Goal: Task Accomplishment & Management: Manage account settings

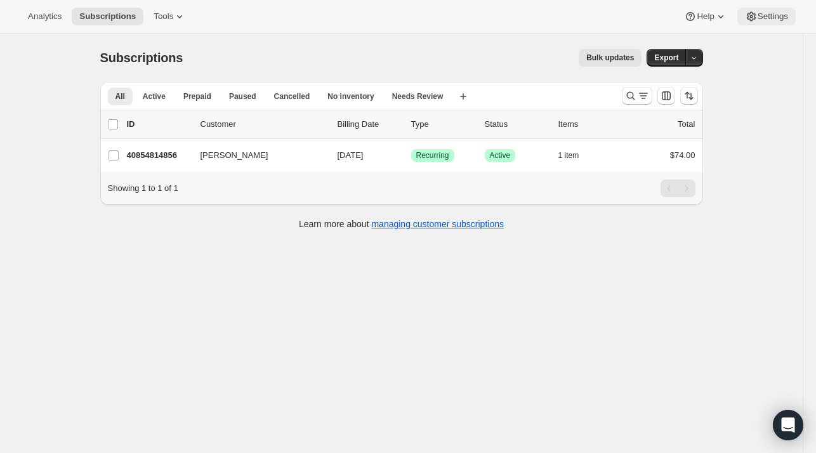
click at [782, 15] on span "Settings" at bounding box center [773, 16] width 30 height 10
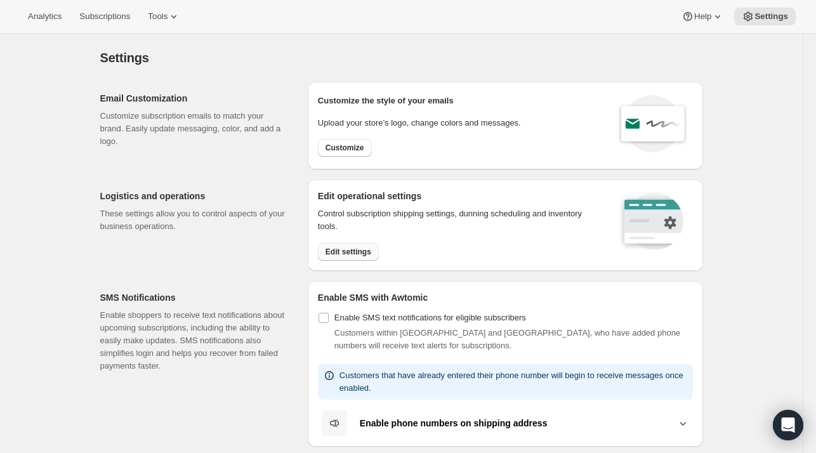
click at [358, 251] on span "Edit settings" at bounding box center [349, 252] width 46 height 10
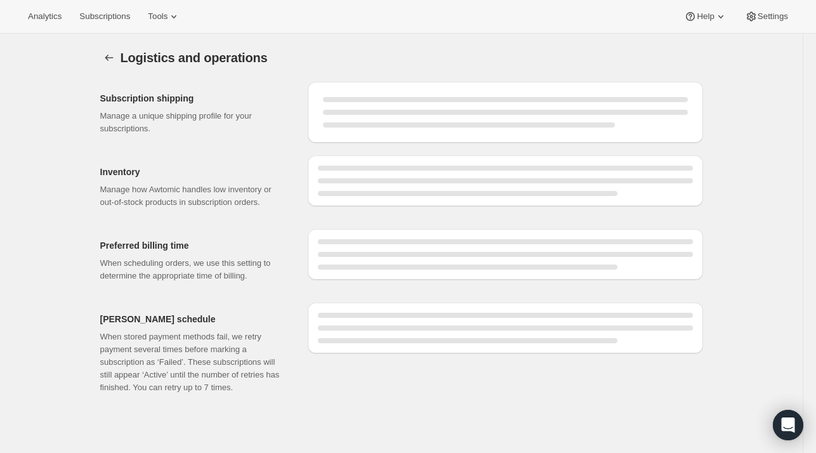
select select "DAY"
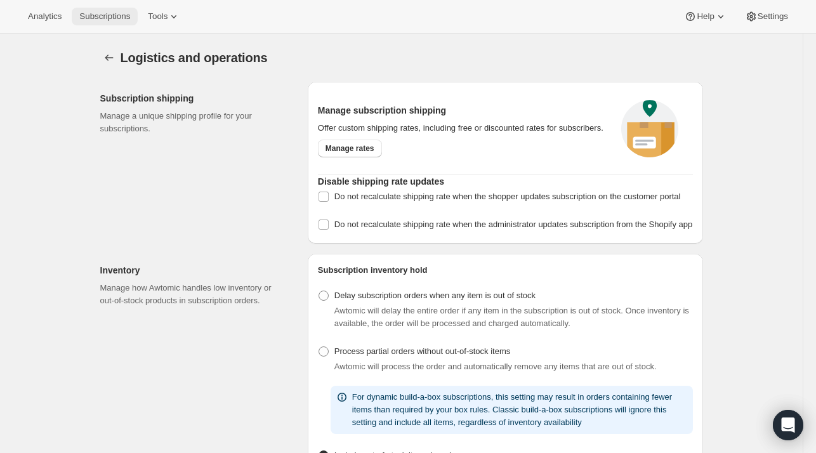
click at [110, 18] on span "Subscriptions" at bounding box center [104, 16] width 51 height 10
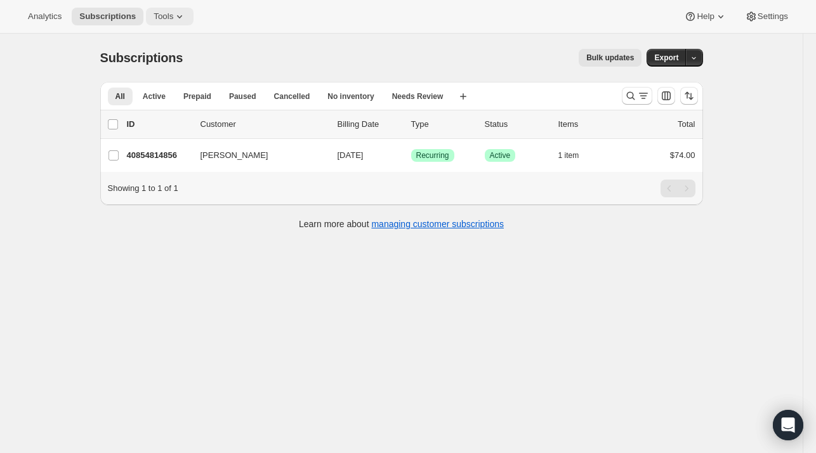
click at [163, 18] on span "Tools" at bounding box center [164, 16] width 20 height 10
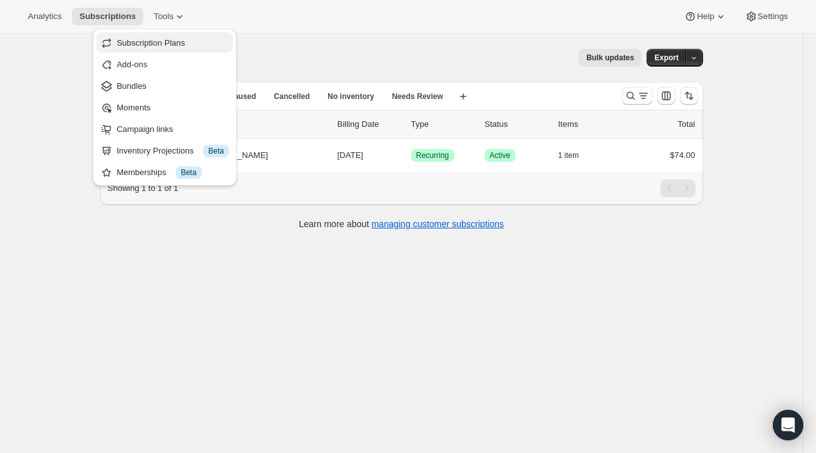
click at [133, 42] on span "Subscription Plans" at bounding box center [151, 43] width 69 height 10
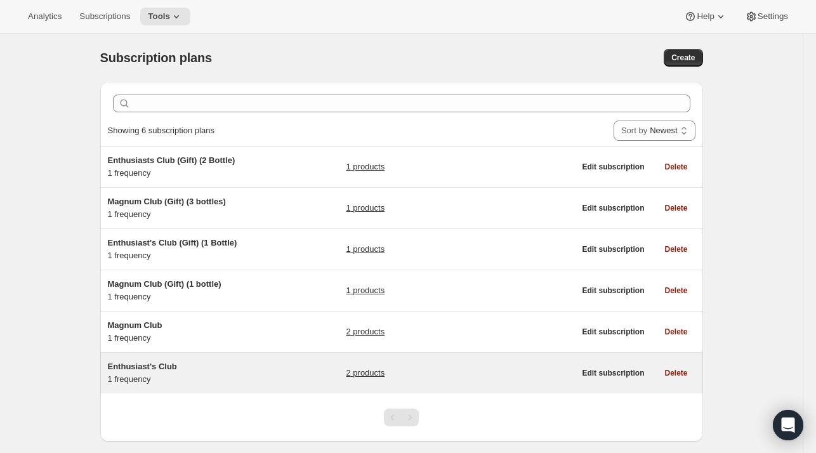
click at [147, 364] on span "Enthusiast's Club" at bounding box center [142, 367] width 69 height 10
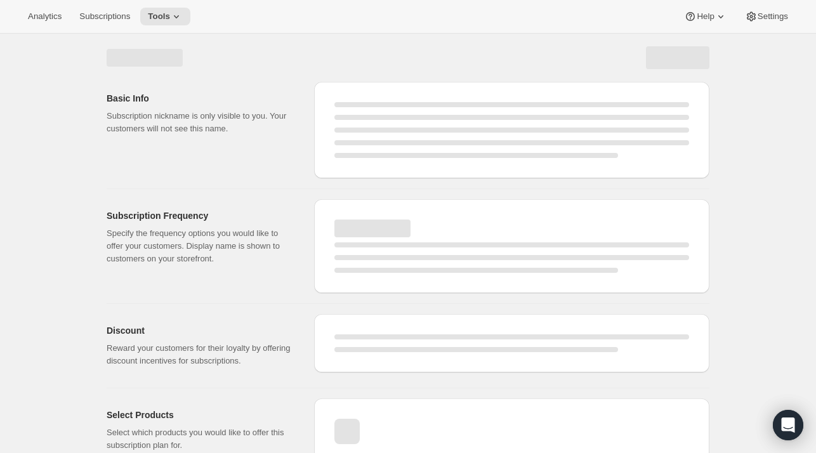
select select "WEEK"
select select "MONTH"
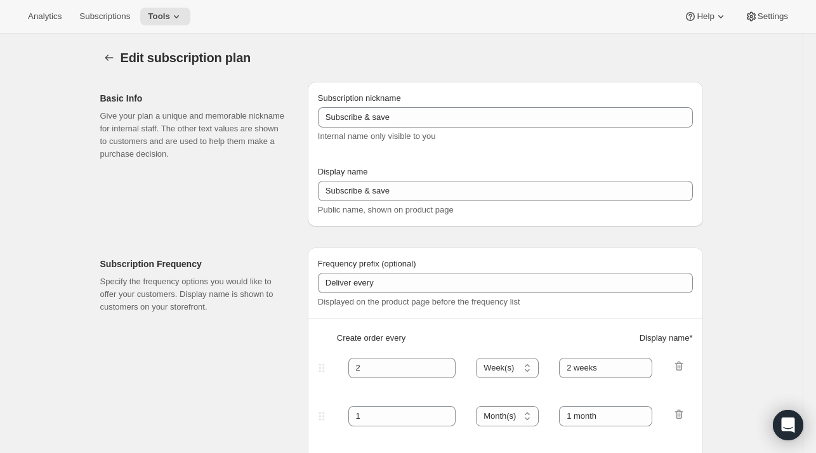
type input "Enthusiast's Club"
type input "3"
select select "MONTH"
type input "Quarterly Delivery"
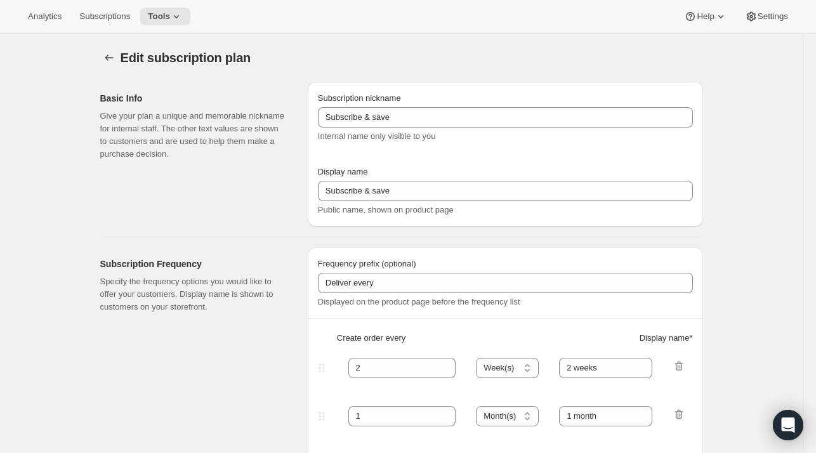
checkbox input "true"
select select "YEARDAY"
select select "10"
select select "6"
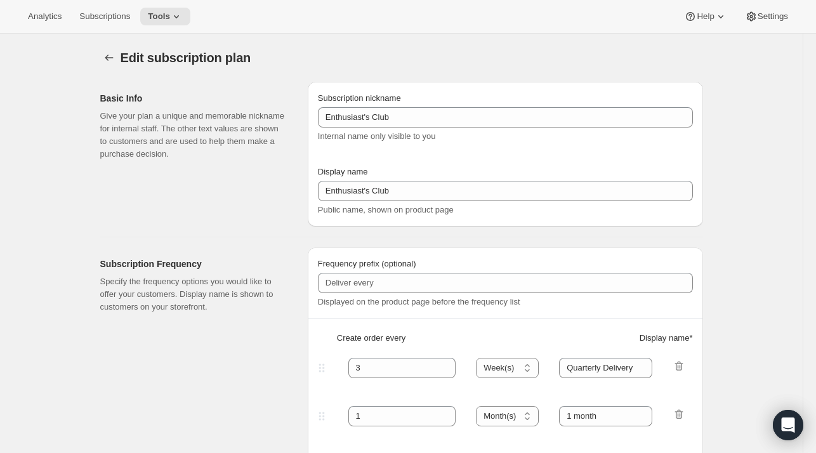
select select "4"
select select "6"
select select "7"
select select "6"
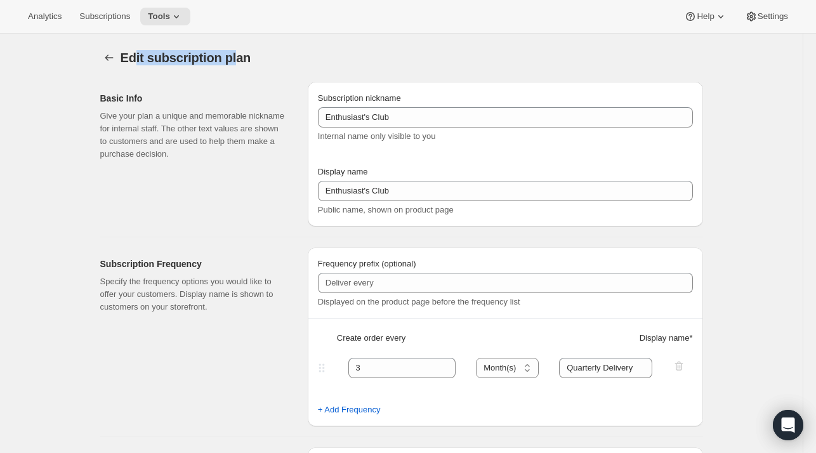
drag, startPoint x: 237, startPoint y: 58, endPoint x: 135, endPoint y: 53, distance: 102.3
click at [135, 53] on span "Edit subscription plan" at bounding box center [186, 58] width 131 height 14
drag, startPoint x: 137, startPoint y: 55, endPoint x: 237, endPoint y: 54, distance: 100.3
click at [237, 54] on span "Edit subscription plan" at bounding box center [186, 58] width 131 height 14
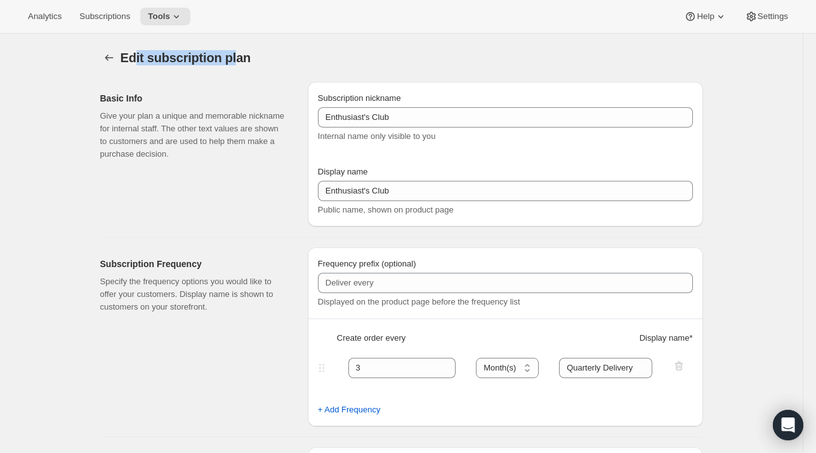
click at [237, 54] on span "Edit subscription plan" at bounding box center [186, 58] width 131 height 14
drag, startPoint x: 237, startPoint y: 54, endPoint x: 114, endPoint y: 65, distance: 124.3
click at [114, 65] on div "Edit subscription plan" at bounding box center [401, 58] width 603 height 18
click at [129, 61] on span "Edit subscription plan" at bounding box center [186, 58] width 131 height 14
drag, startPoint x: 135, startPoint y: 60, endPoint x: 230, endPoint y: 56, distance: 95.9
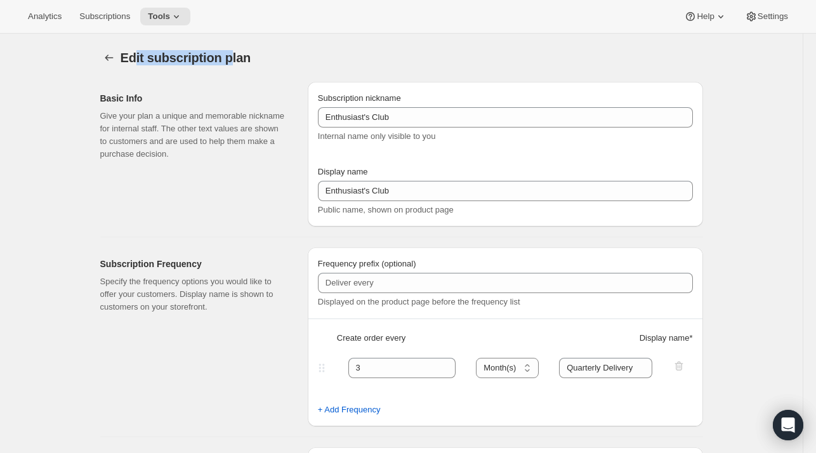
click at [230, 56] on span "Edit subscription plan" at bounding box center [186, 58] width 131 height 14
drag, startPoint x: 235, startPoint y: 58, endPoint x: 129, endPoint y: 58, distance: 106.0
click at [129, 58] on span "Edit subscription plan" at bounding box center [186, 58] width 131 height 14
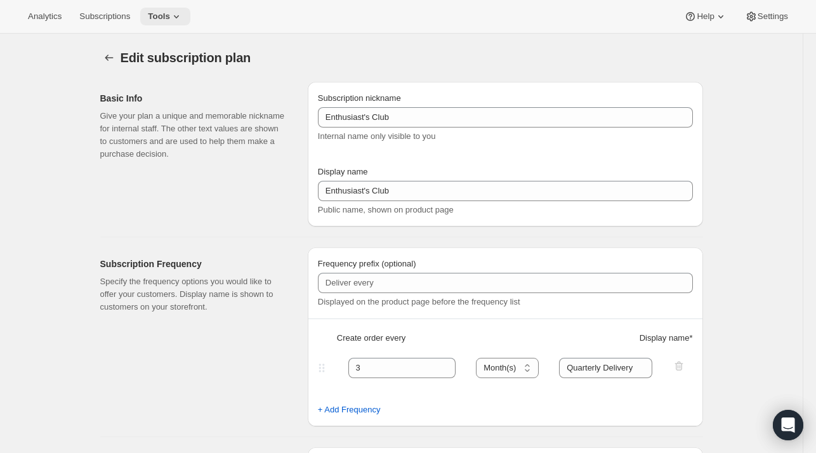
click at [153, 23] on button "Tools" at bounding box center [165, 17] width 50 height 18
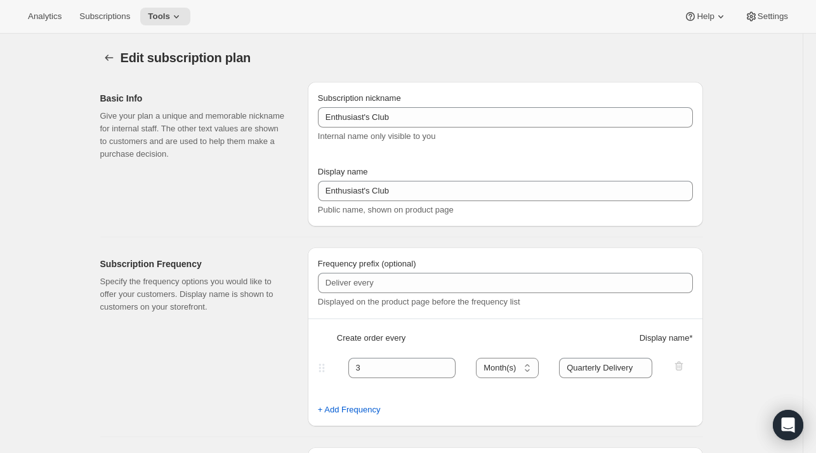
click at [171, 204] on div "Basic Info Give your plan a unique and memorable nickname for internal staff. T…" at bounding box center [198, 154] width 197 height 145
click at [708, 8] on button "Help" at bounding box center [706, 17] width 58 height 18
click at [698, 62] on span "Help Center" at bounding box center [706, 65] width 44 height 10
click at [158, 18] on span "Tools" at bounding box center [159, 16] width 22 height 10
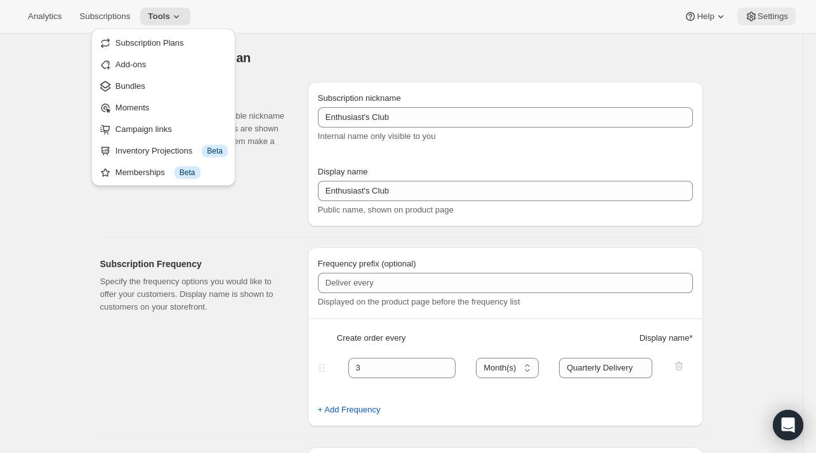
click at [770, 8] on button "Settings" at bounding box center [767, 17] width 58 height 18
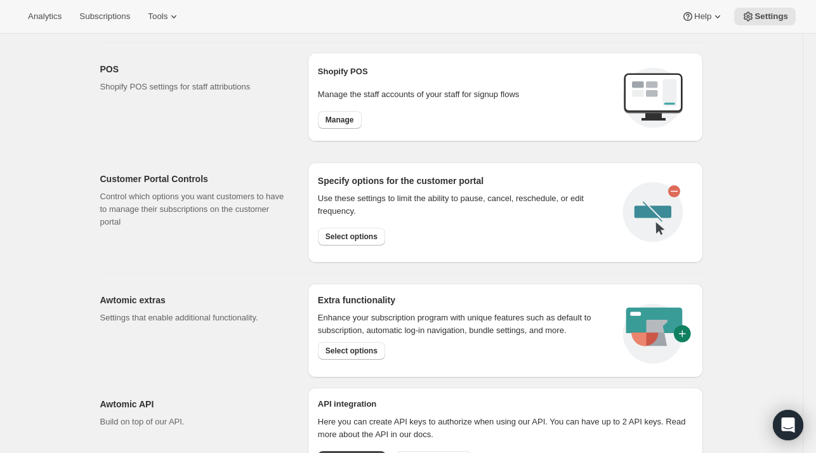
scroll to position [526, 0]
click at [350, 238] on span "Select options" at bounding box center [352, 237] width 52 height 10
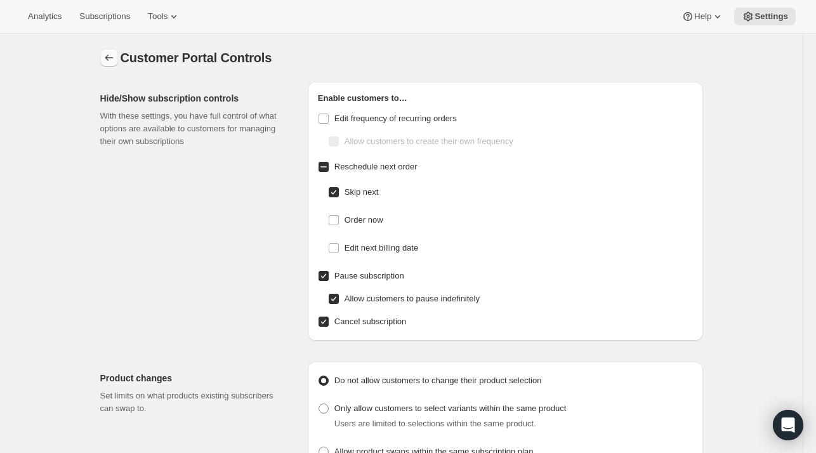
click at [112, 58] on icon "Settings" at bounding box center [109, 57] width 13 height 13
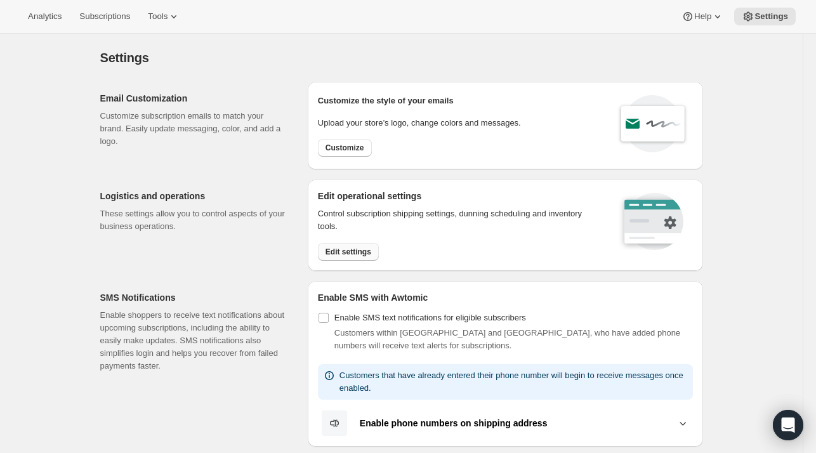
click at [368, 249] on span "Edit settings" at bounding box center [349, 252] width 46 height 10
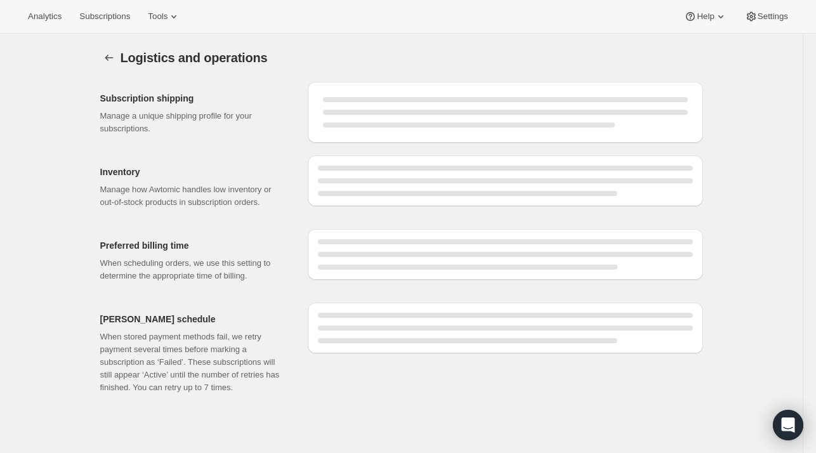
select select "DAY"
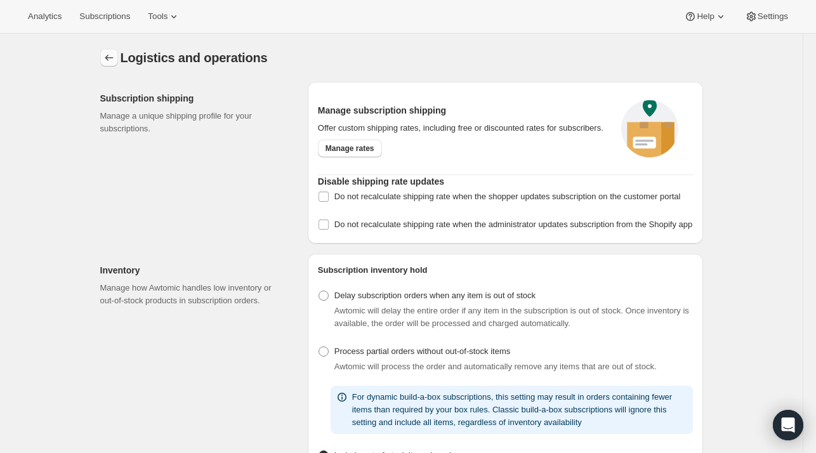
click at [109, 62] on icon "Settings" at bounding box center [109, 57] width 13 height 13
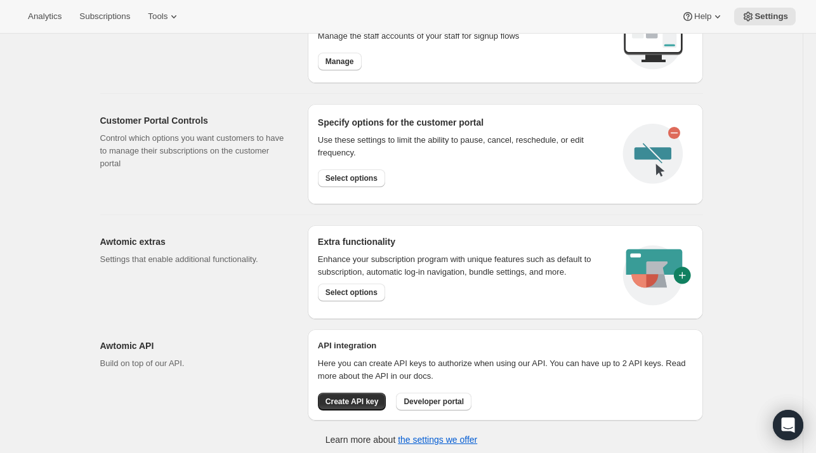
scroll to position [586, 0]
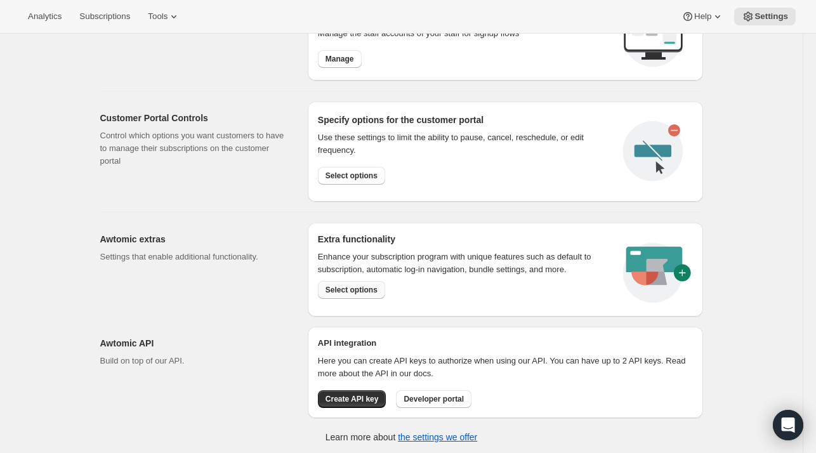
click at [335, 281] on button "Select options" at bounding box center [351, 290] width 67 height 18
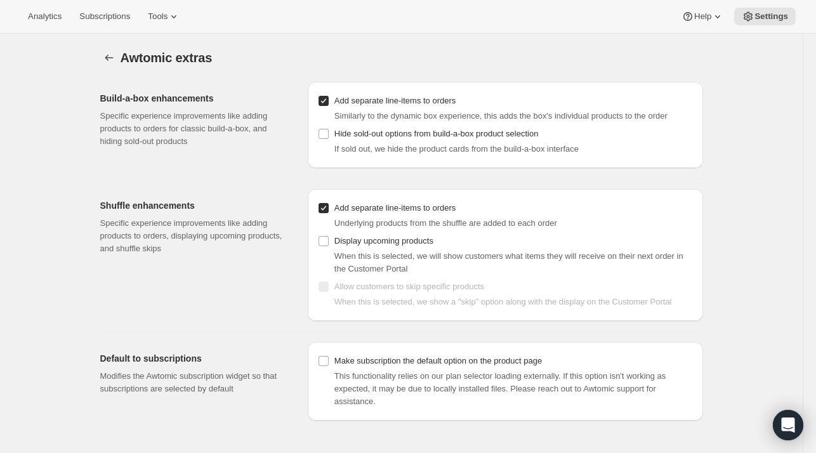
click at [354, 120] on span "Similarly to the dynamic box experience, this adds the box's individual product…" at bounding box center [501, 116] width 333 height 10
drag, startPoint x: 354, startPoint y: 119, endPoint x: 413, endPoint y: 112, distance: 60.1
click at [413, 112] on span "Similarly to the dynamic box experience, this adds the box's individual product…" at bounding box center [501, 116] width 333 height 10
click at [328, 98] on input "Add separate line-items to orders" at bounding box center [324, 101] width 10 height 10
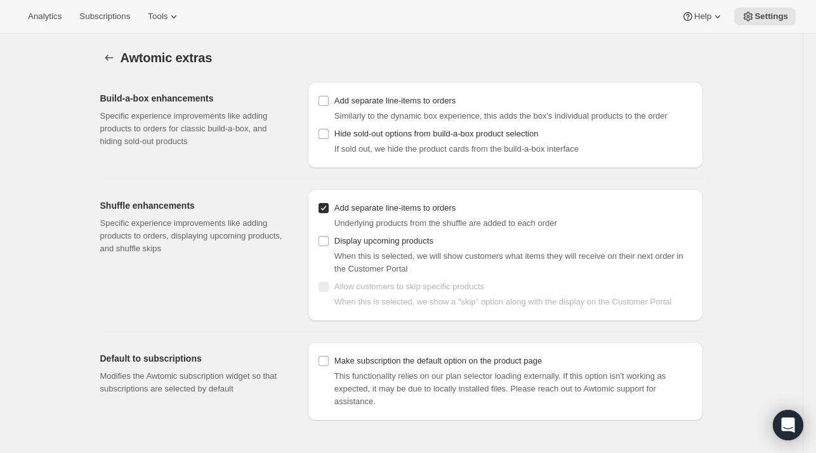
drag, startPoint x: 326, startPoint y: 102, endPoint x: 375, endPoint y: 56, distance: 67.3
click at [375, 56] on div "Awtomic extras. This page is ready Awtomic extras Build-a-box enhancements Spec…" at bounding box center [401, 227] width 633 height 387
click at [326, 103] on input "Add separate line-items to orders" at bounding box center [324, 101] width 10 height 10
checkbox input "true"
click at [324, 208] on input "Add separate line-items to orders" at bounding box center [324, 208] width 10 height 10
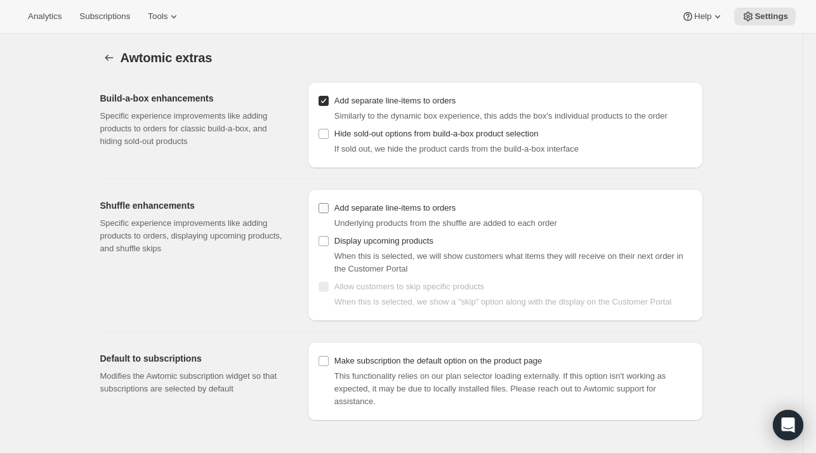
click at [324, 208] on input "Add separate line-items to orders" at bounding box center [324, 208] width 10 height 10
checkbox input "true"
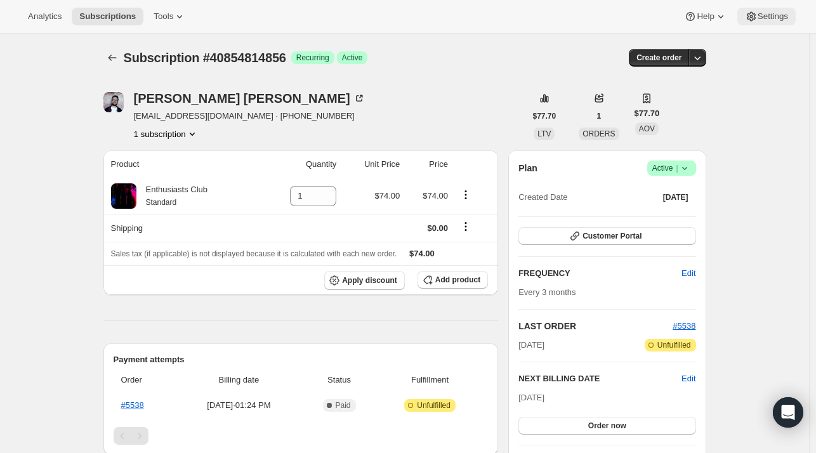
click at [762, 23] on button "Settings" at bounding box center [767, 17] width 58 height 18
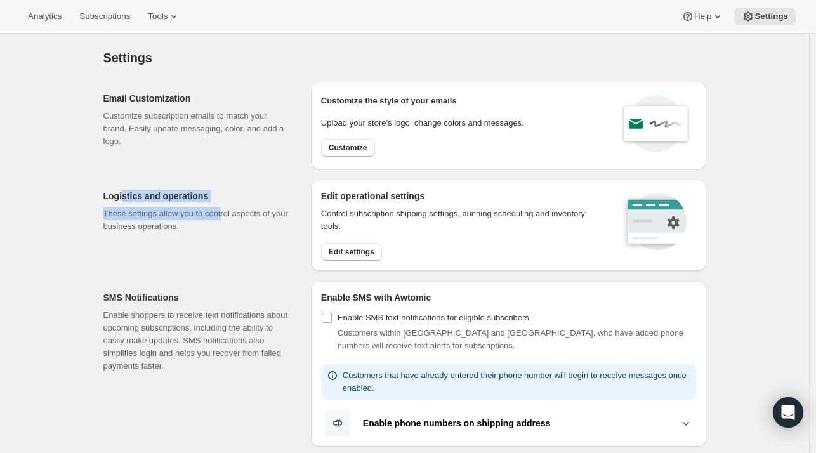
drag, startPoint x: 125, startPoint y: 191, endPoint x: 225, endPoint y: 211, distance: 101.6
click at [225, 211] on div "Logistics and operations These settings allow you to control aspects of your bu…" at bounding box center [196, 211] width 187 height 43
click at [225, 211] on p "These settings allow you to control aspects of your business operations." at bounding box center [196, 220] width 187 height 25
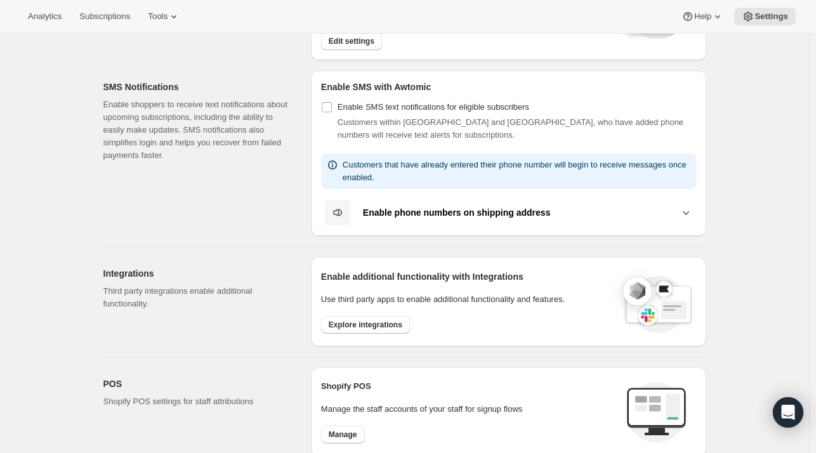
scroll to position [211, 0]
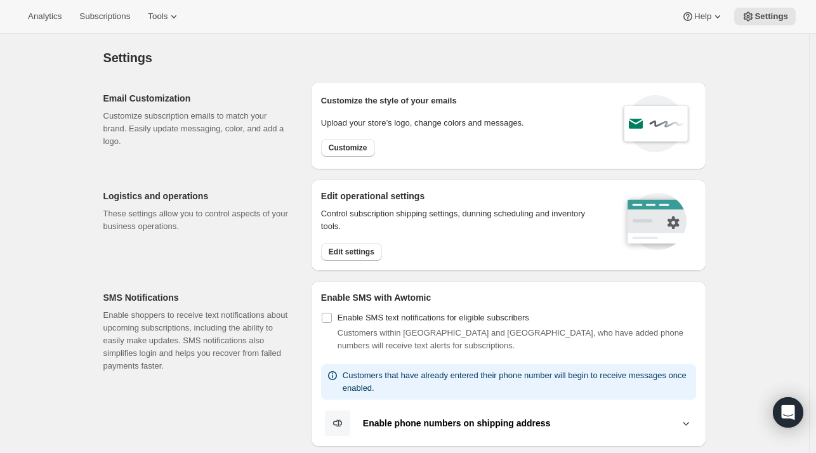
click at [548, 16] on div "Analytics Subscriptions Tools Help Settings" at bounding box center [408, 17] width 816 height 34
